Goal: Obtain resource: Download file/media

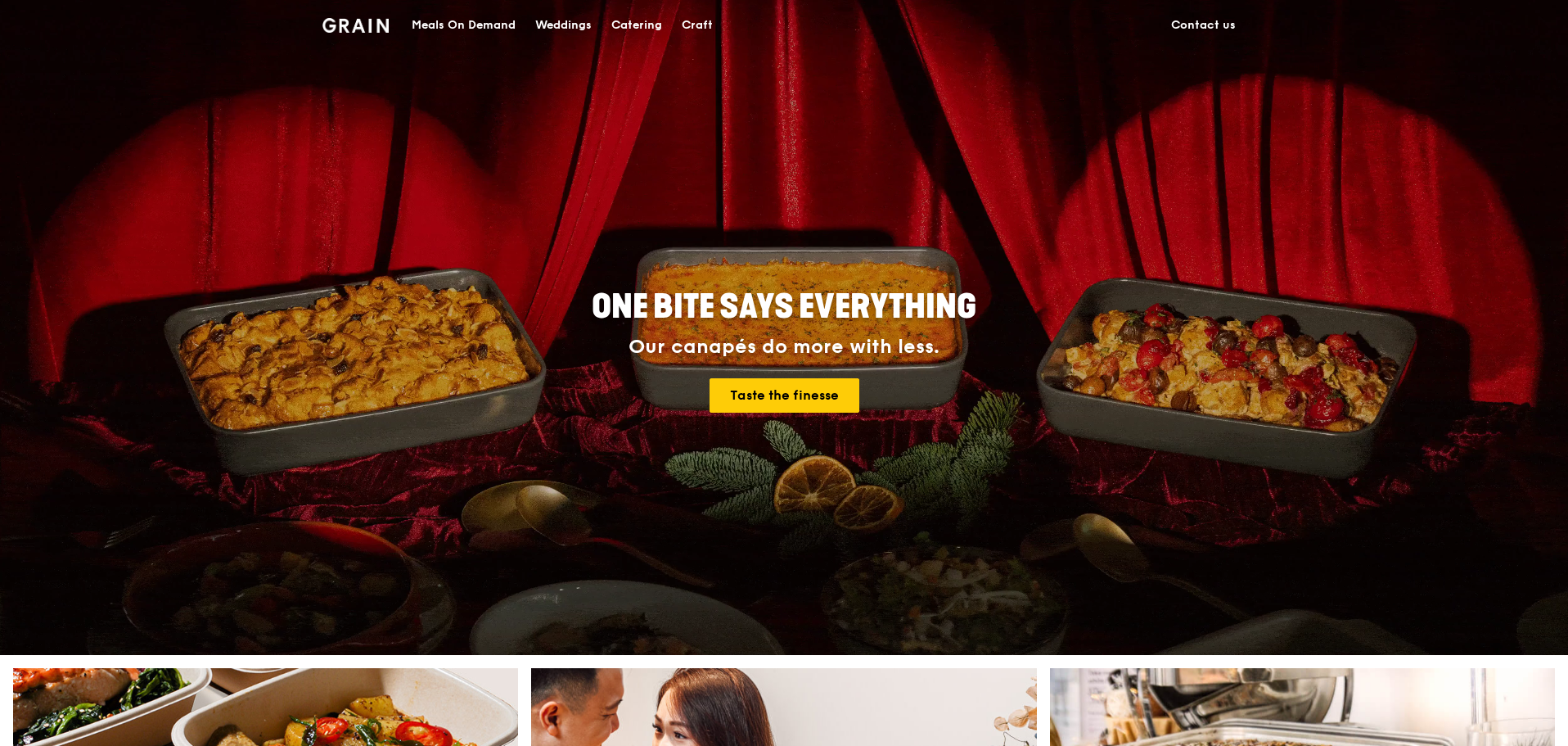
click at [619, 37] on div "Catering" at bounding box center [636, 25] width 51 height 49
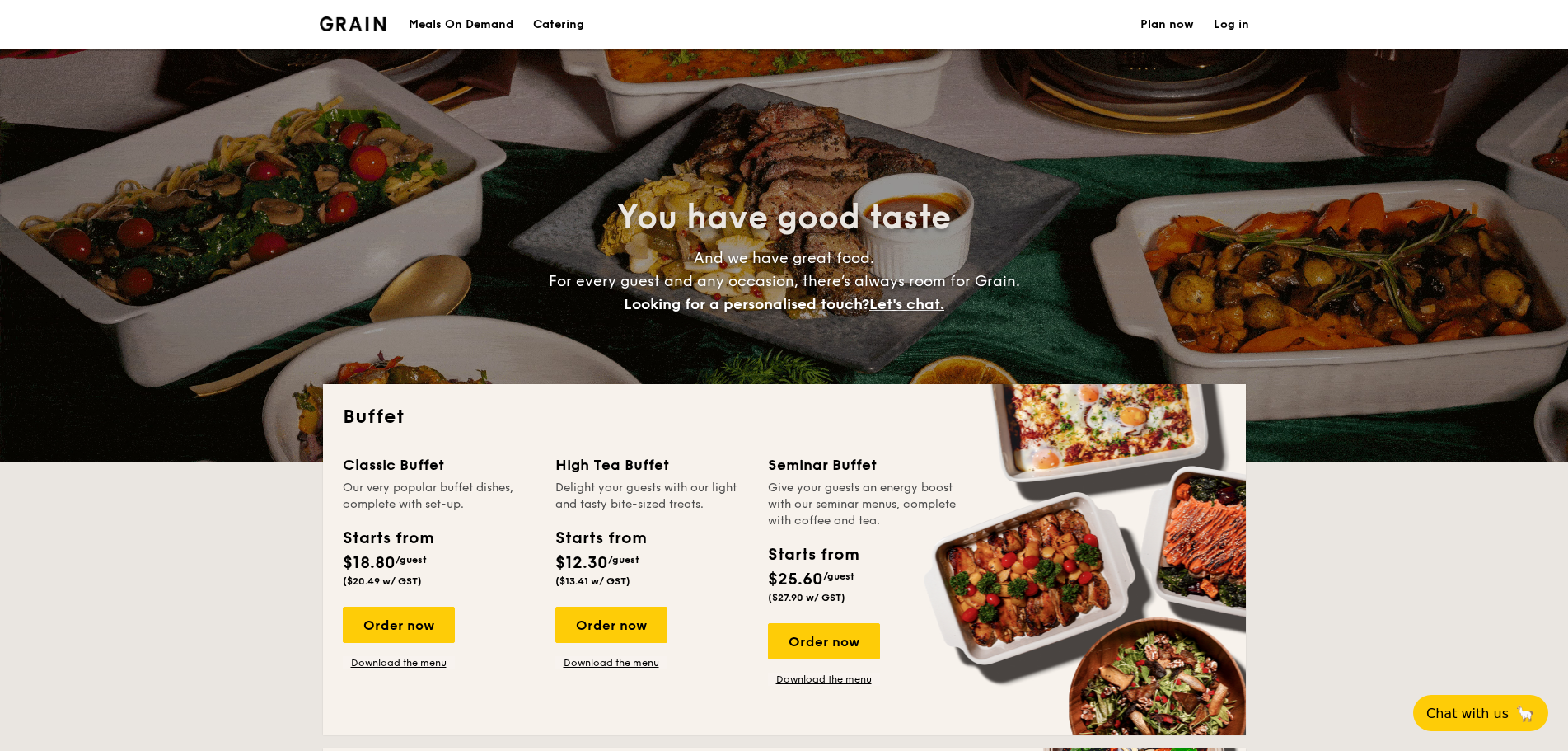
select select
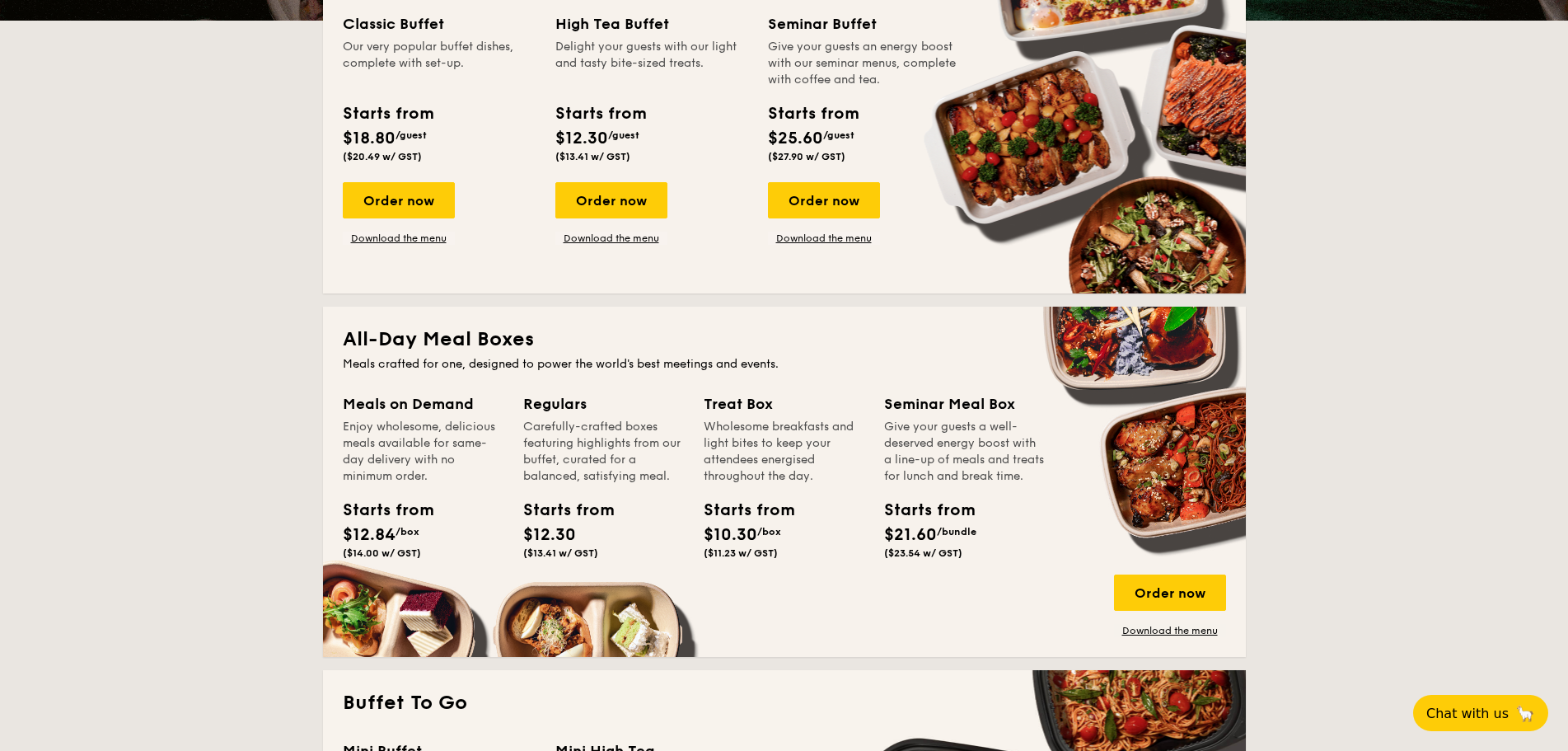
scroll to position [413, 0]
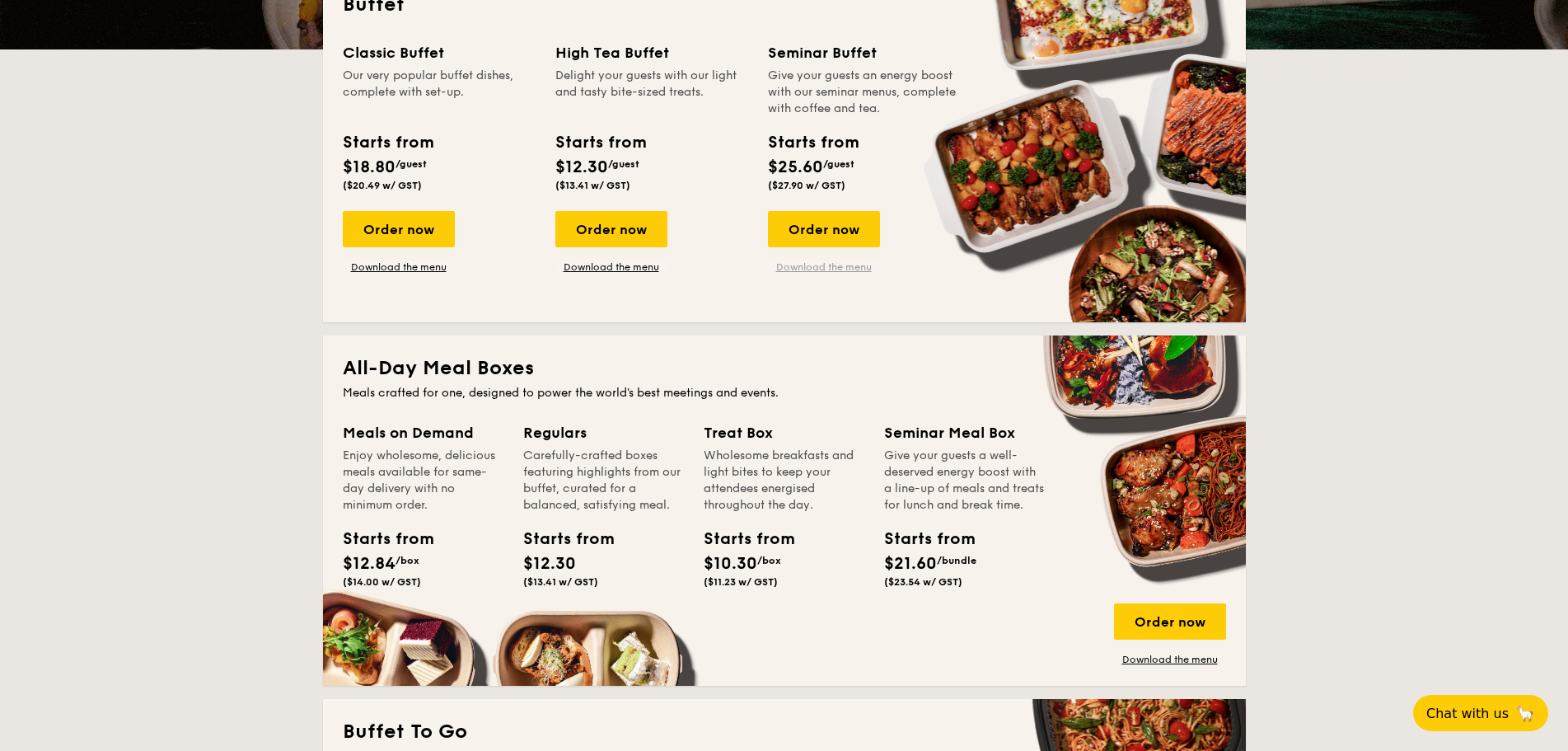
click at [841, 262] on link "Download the menu" at bounding box center [824, 267] width 112 height 13
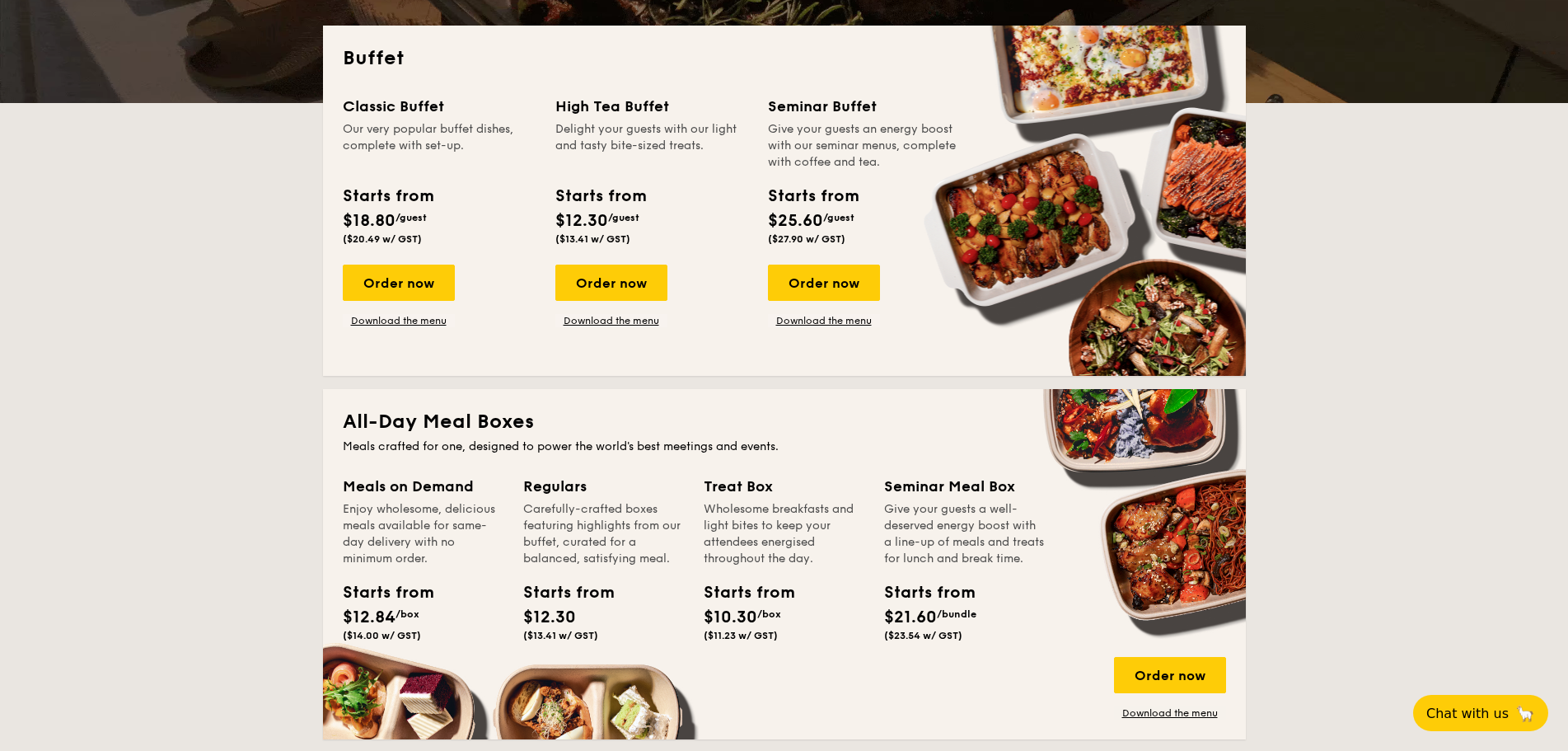
scroll to position [330, 0]
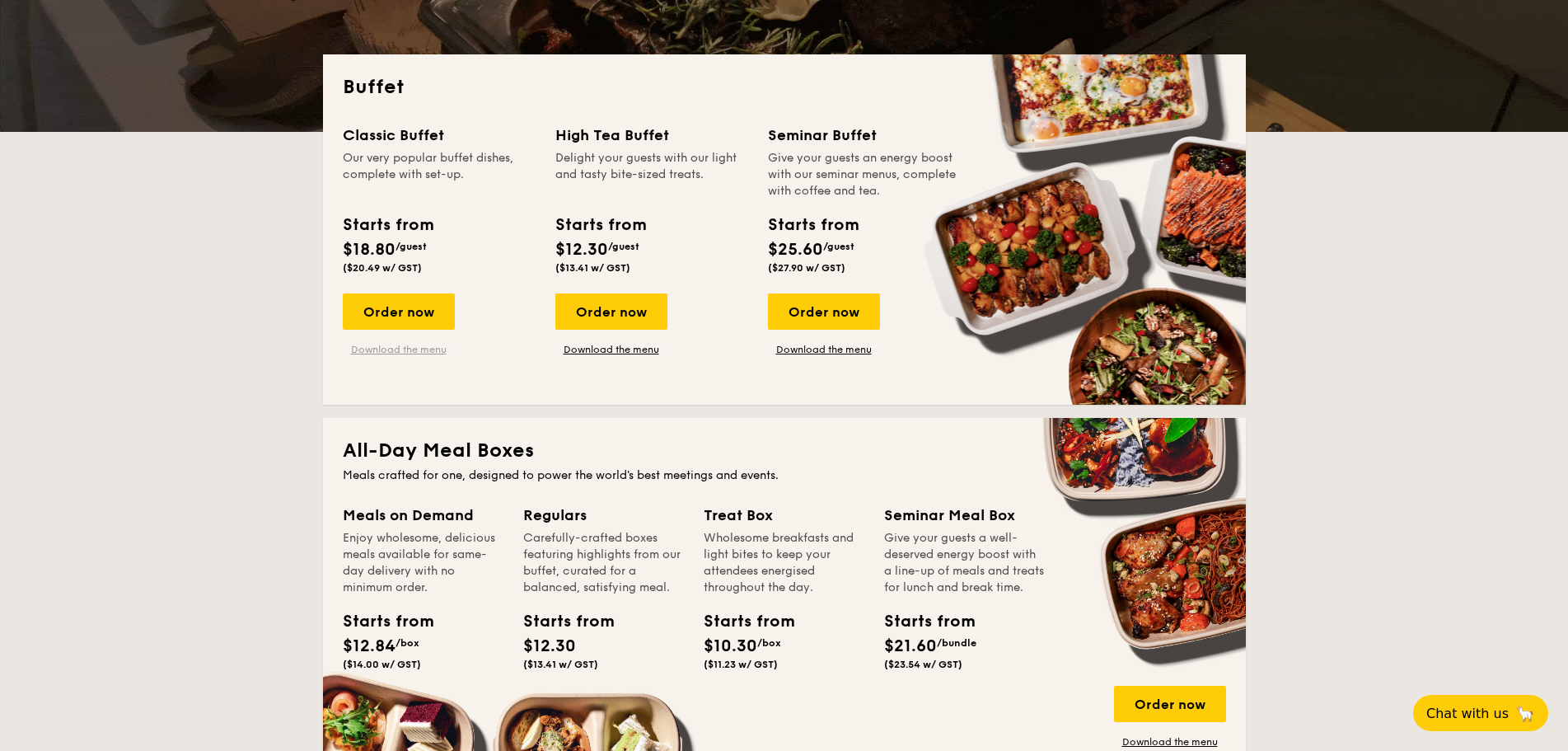
click at [370, 349] on link "Download the menu" at bounding box center [398, 349] width 112 height 13
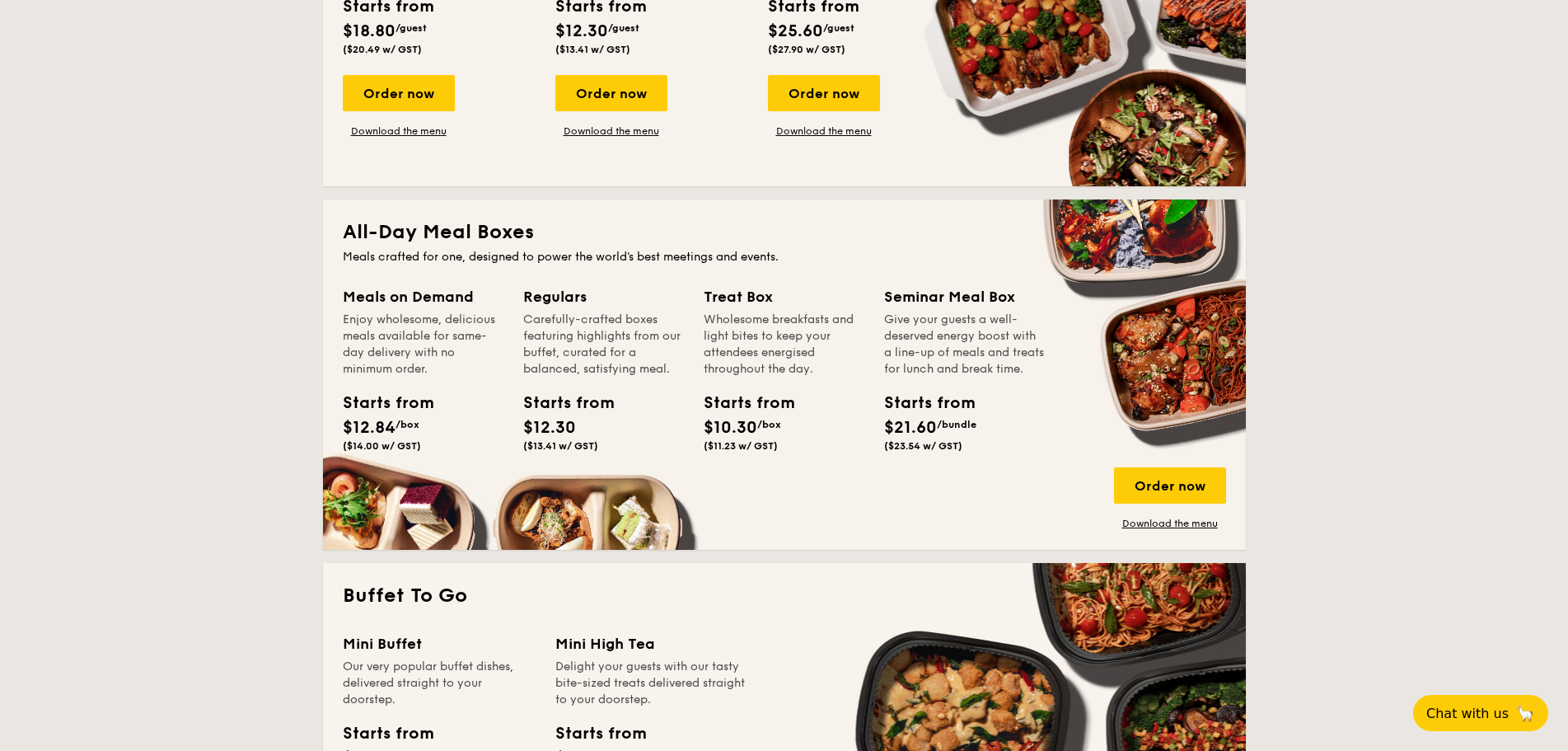
scroll to position [577, 0]
